Goal: Obtain resource: Download file/media

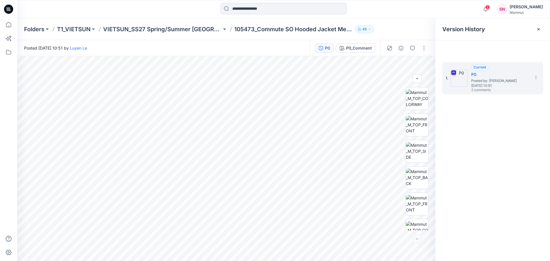
scroll to position [64, 0]
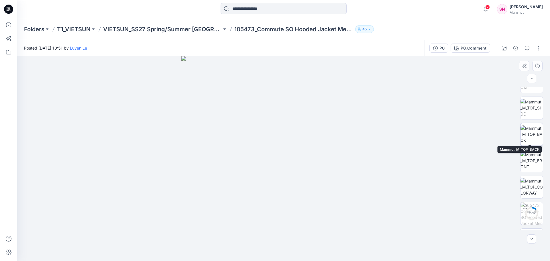
scroll to position [64, 0]
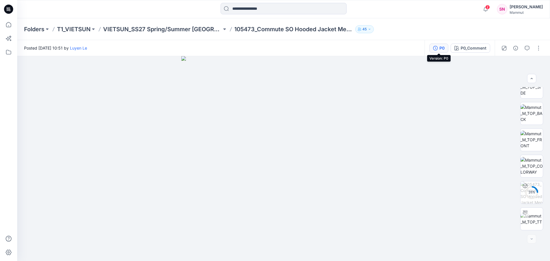
click at [441, 48] on div "P0" at bounding box center [442, 48] width 5 height 6
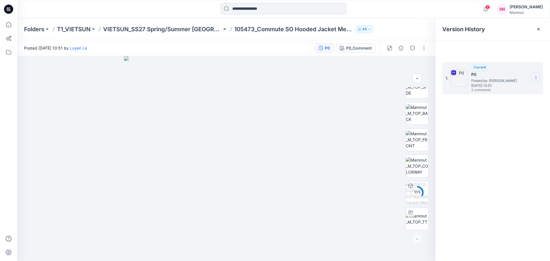
click at [537, 76] on icon at bounding box center [536, 77] width 5 height 5
click at [493, 90] on span "Download Source BW File" at bounding box center [507, 88] width 48 height 7
click at [491, 11] on icon "button" at bounding box center [486, 8] width 11 height 11
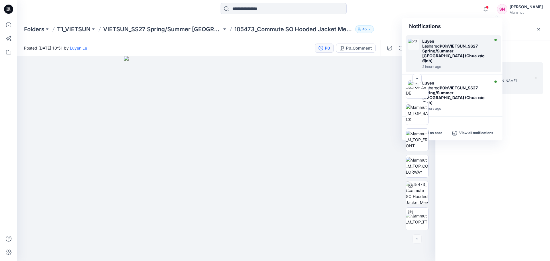
click at [460, 50] on strong "VIETSUN_SS27 Spring/Summer [GEOGRAPHIC_DATA] (Chưa xác định)" at bounding box center [454, 53] width 62 height 19
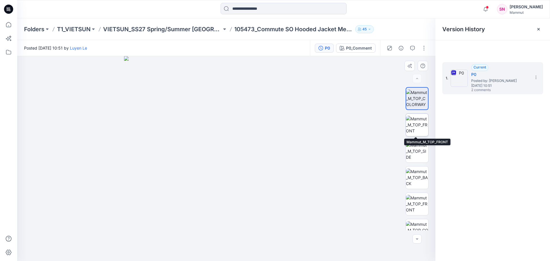
click at [415, 123] on img at bounding box center [417, 125] width 22 height 18
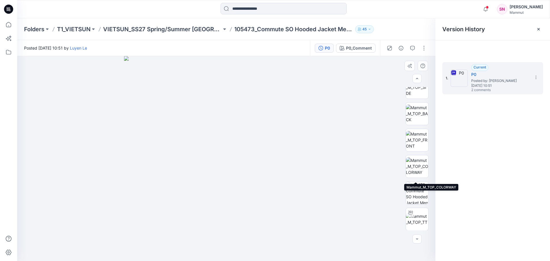
scroll to position [64, 0]
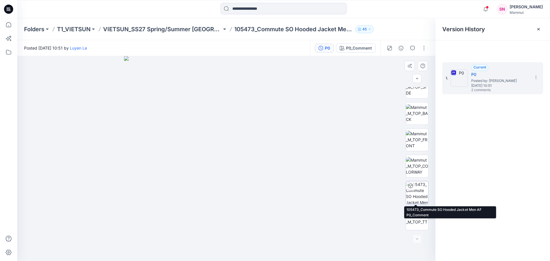
click at [419, 192] on img at bounding box center [417, 192] width 22 height 22
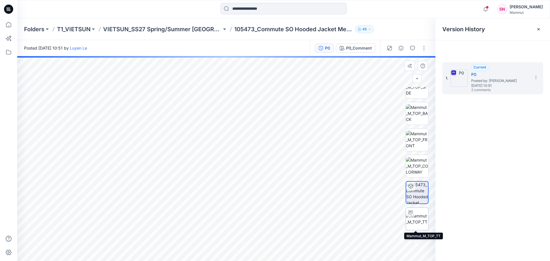
click at [420, 218] on img at bounding box center [417, 219] width 22 height 12
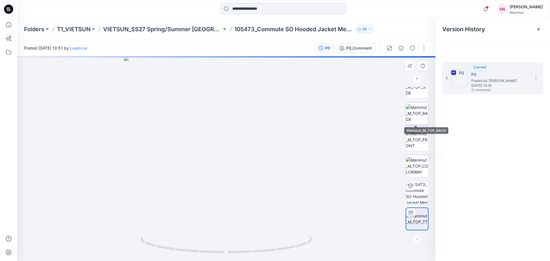
click at [416, 110] on img at bounding box center [417, 113] width 22 height 18
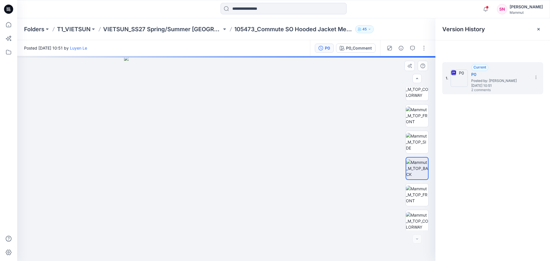
scroll to position [0, 0]
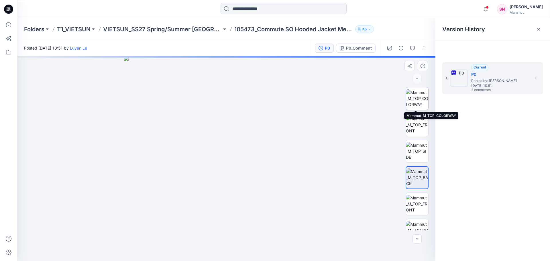
click at [419, 100] on img at bounding box center [417, 98] width 22 height 18
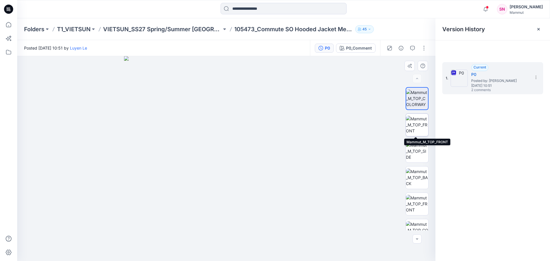
click at [419, 119] on img at bounding box center [417, 125] width 22 height 18
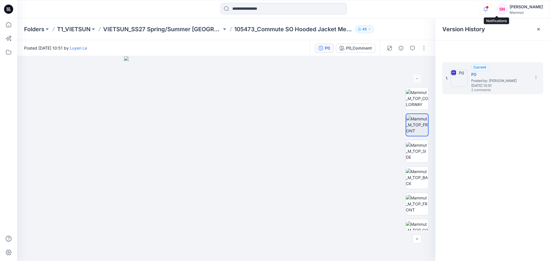
click at [491, 11] on icon "button" at bounding box center [486, 8] width 11 height 11
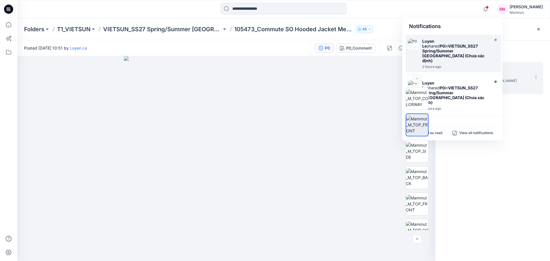
click at [482, 45] on strong "VIETSUN_SS27 Spring/Summer [GEOGRAPHIC_DATA] (Chưa xác định)" at bounding box center [454, 53] width 62 height 19
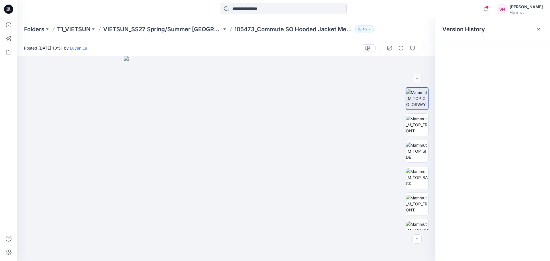
click at [475, 45] on div at bounding box center [493, 47] width 115 height 15
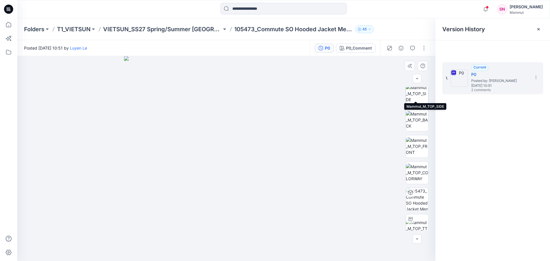
scroll to position [64, 0]
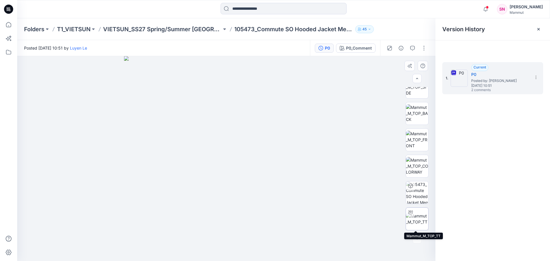
click at [419, 218] on img at bounding box center [417, 219] width 22 height 12
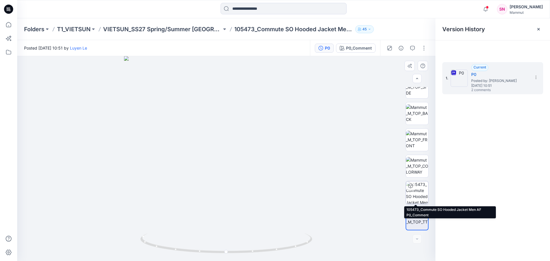
click at [421, 195] on img at bounding box center [417, 192] width 22 height 22
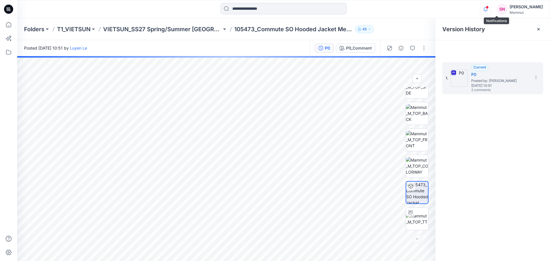
click at [491, 10] on icon "button" at bounding box center [486, 8] width 11 height 11
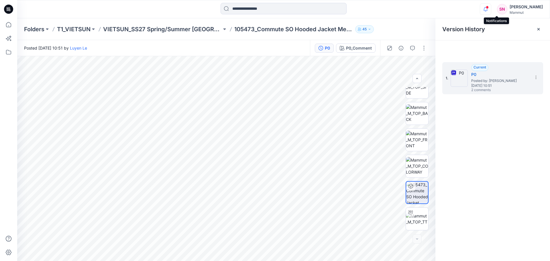
click at [491, 10] on icon "button" at bounding box center [486, 8] width 11 height 11
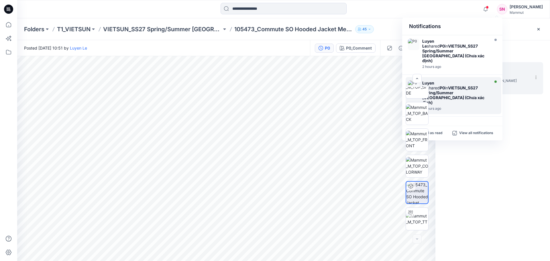
click at [455, 85] on strong "VIETSUN_SS27 Spring/Summer [GEOGRAPHIC_DATA] (Chưa xác định)" at bounding box center [454, 94] width 62 height 19
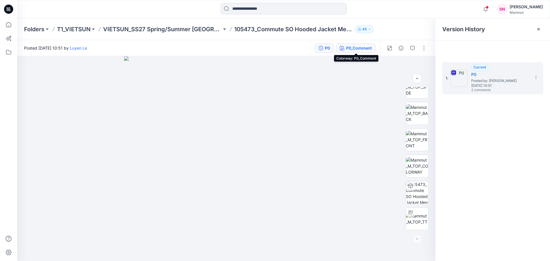
click at [350, 47] on div "P0_Comment" at bounding box center [359, 48] width 26 height 6
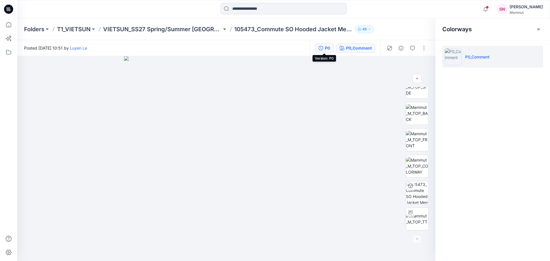
click at [328, 50] on div "P0" at bounding box center [327, 48] width 5 height 6
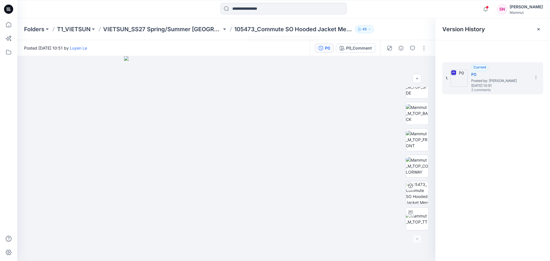
click at [489, 6] on span at bounding box center [487, 7] width 3 height 3
